Goal: Navigation & Orientation: Find specific page/section

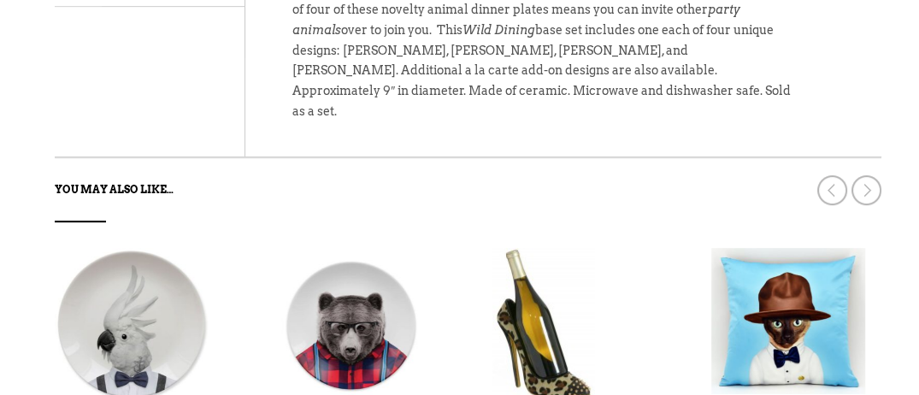
scroll to position [962, 0]
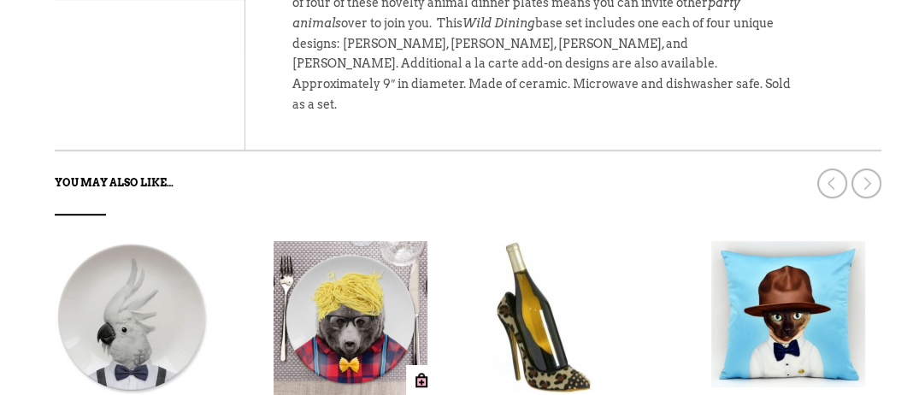
click at [366, 241] on img at bounding box center [351, 318] width 154 height 154
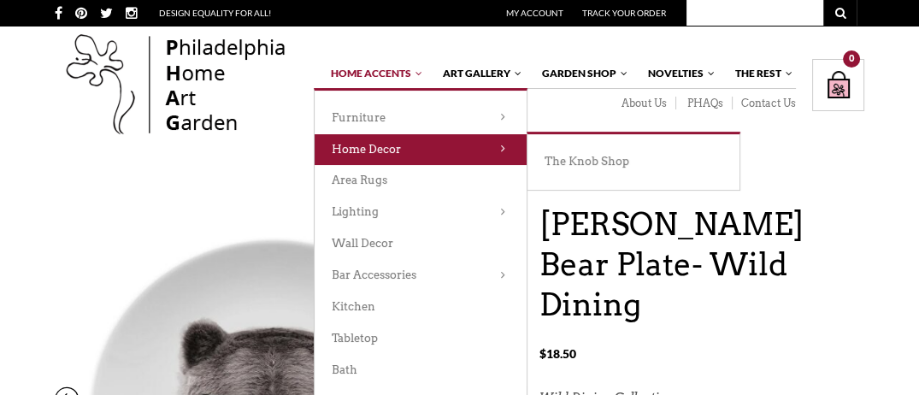
click at [381, 155] on link "Home Decor" at bounding box center [421, 150] width 212 height 32
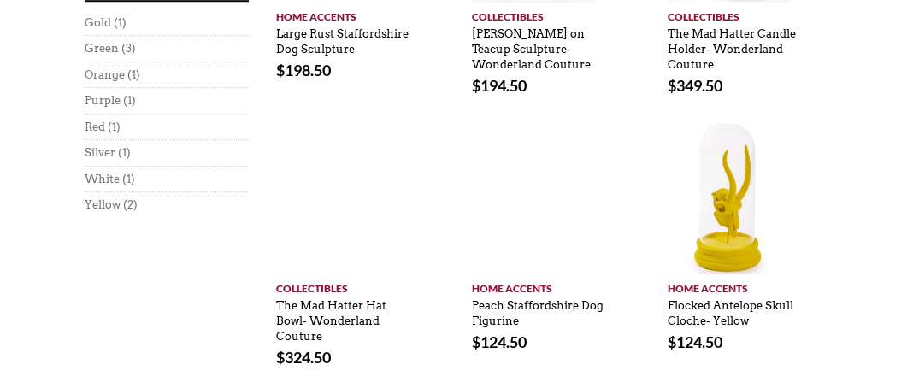
scroll to position [1367, 0]
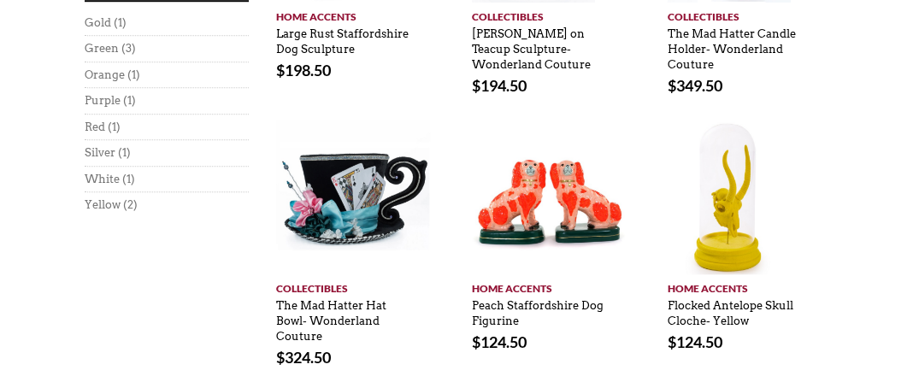
drag, startPoint x: 920, startPoint y: 368, endPoint x: 583, endPoint y: 345, distance: 337.6
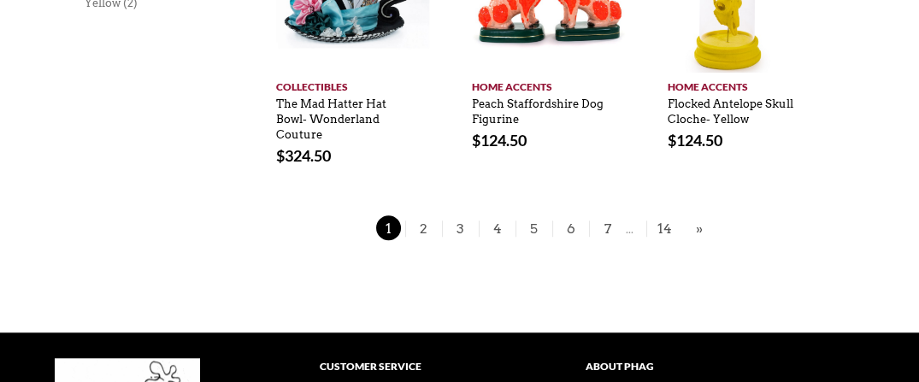
scroll to position [1572, 0]
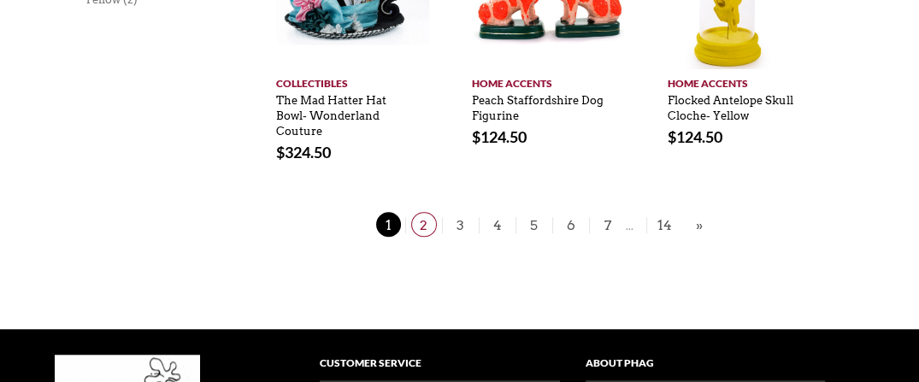
click at [427, 212] on span "2" at bounding box center [424, 224] width 26 height 25
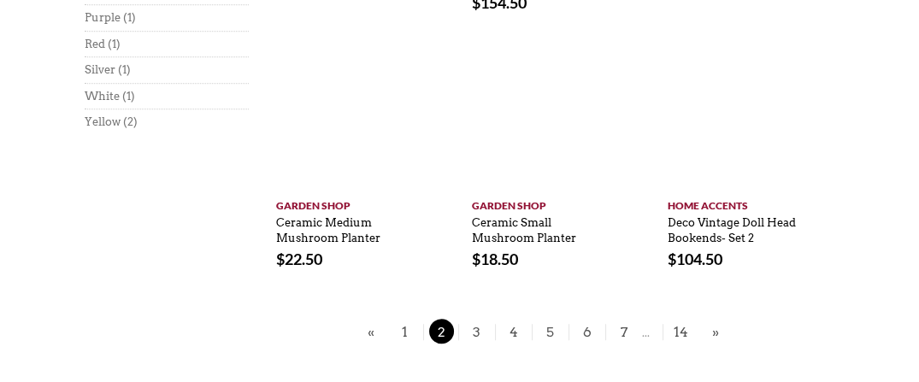
scroll to position [1390, 0]
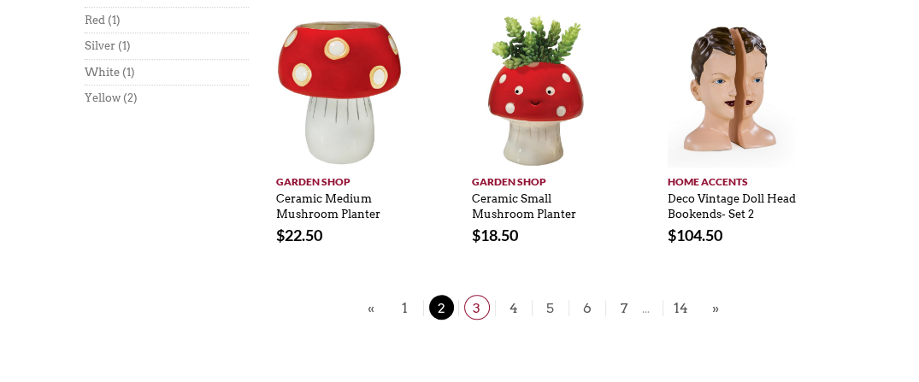
click at [476, 295] on span "3" at bounding box center [477, 307] width 26 height 25
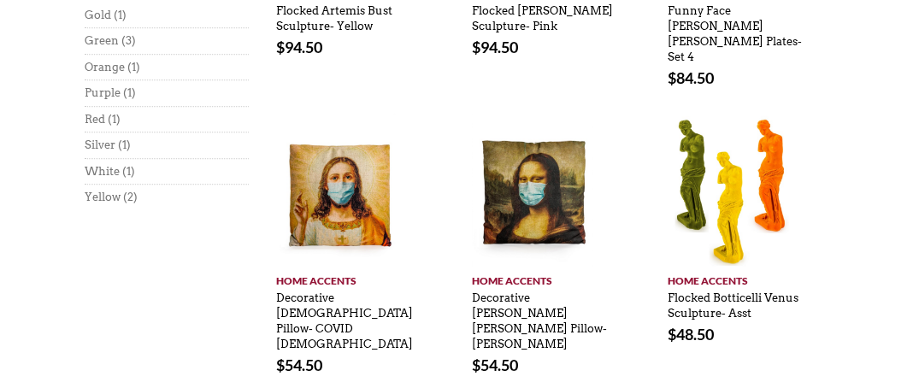
scroll to position [1303, 0]
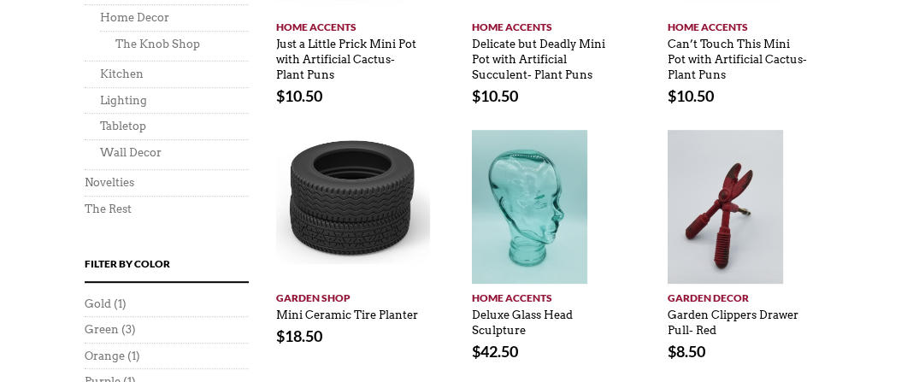
scroll to position [1336, 0]
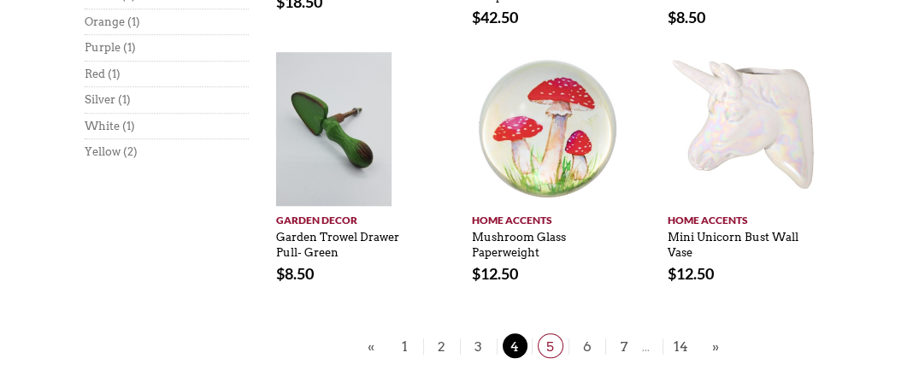
click at [551, 349] on span "5" at bounding box center [551, 345] width 26 height 25
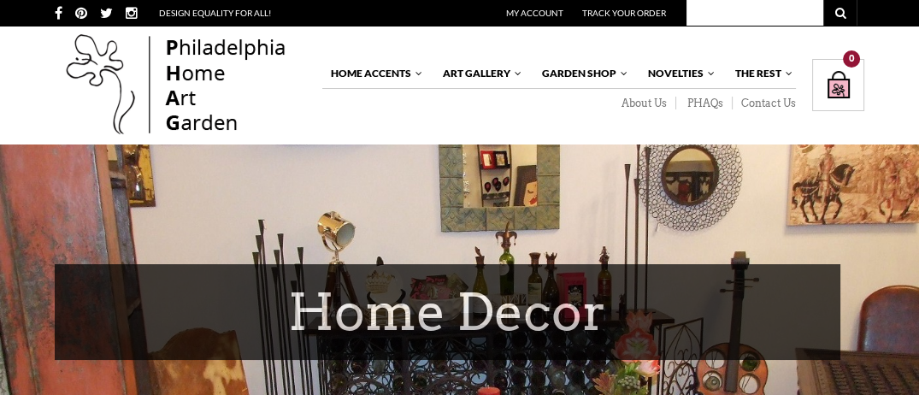
click at [551, 349] on h1 "Home Decor" at bounding box center [448, 312] width 786 height 96
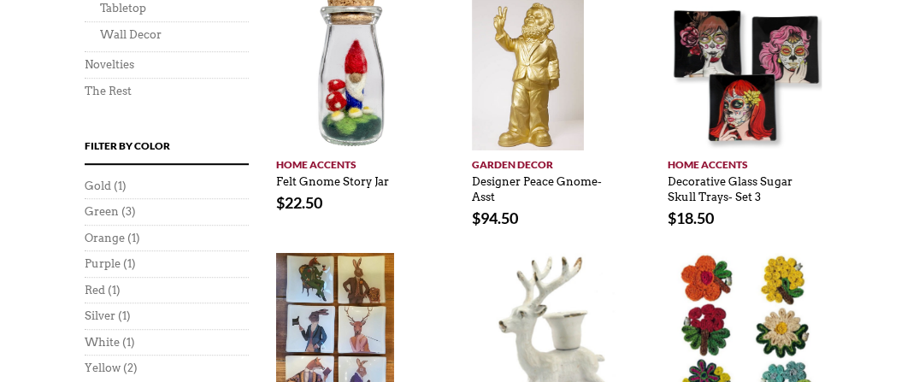
scroll to position [1453, 0]
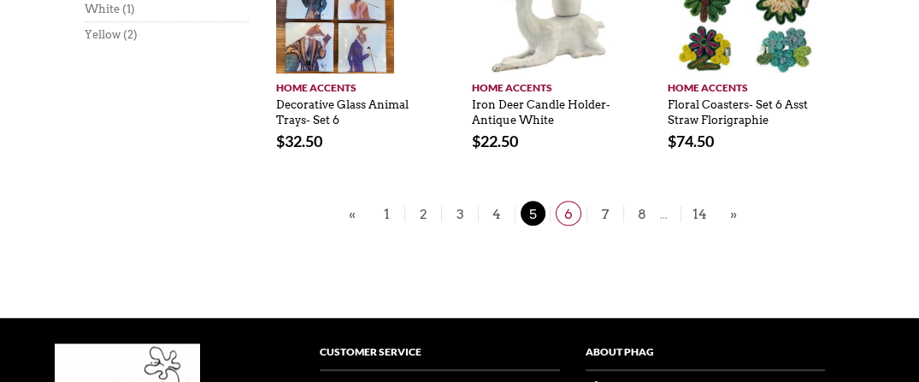
click at [571, 217] on span "6" at bounding box center [569, 213] width 26 height 25
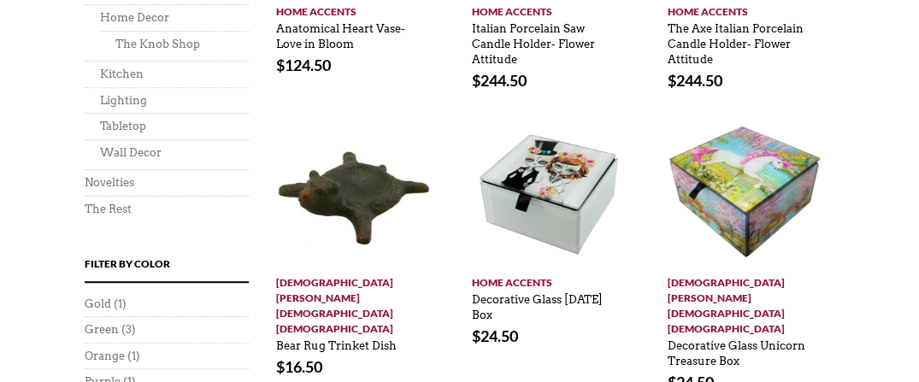
scroll to position [1336, 0]
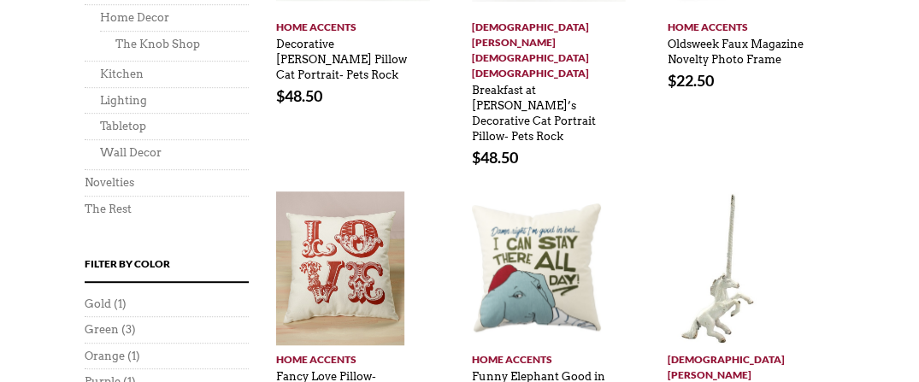
scroll to position [1336, 0]
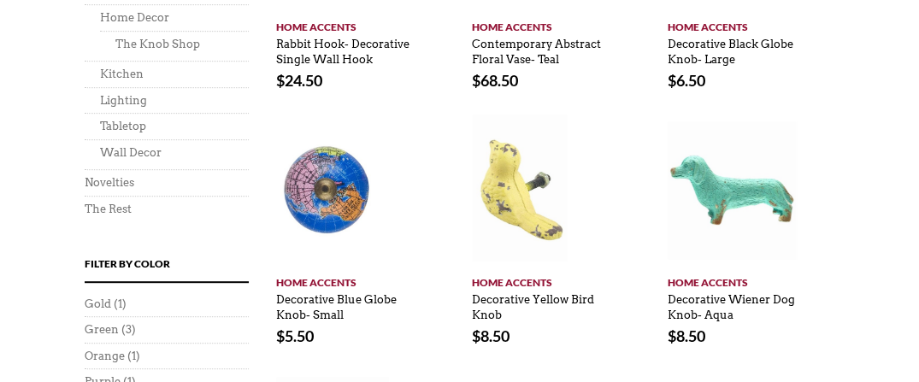
scroll to position [1336, 0]
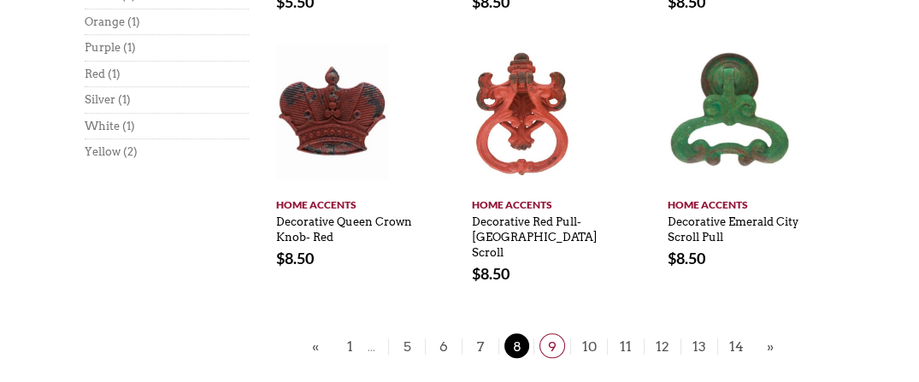
click at [549, 337] on span "9" at bounding box center [552, 345] width 26 height 25
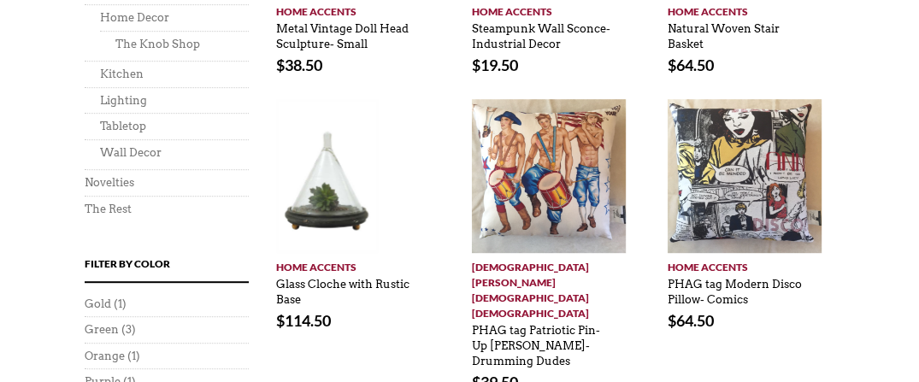
scroll to position [1336, 0]
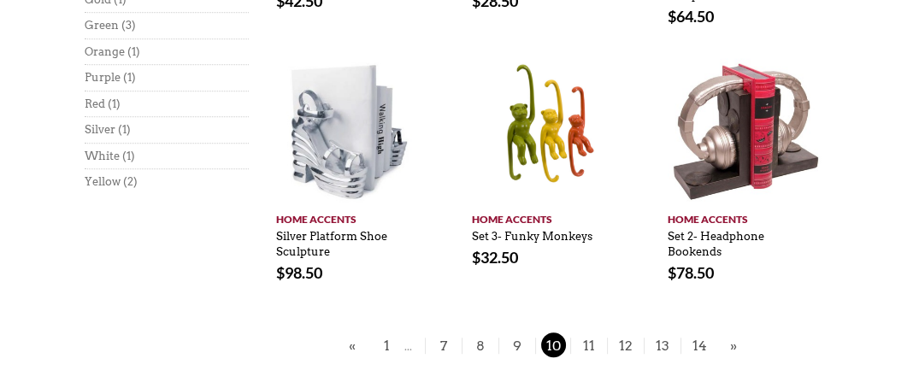
scroll to position [1336, 0]
